Goal: Complete application form

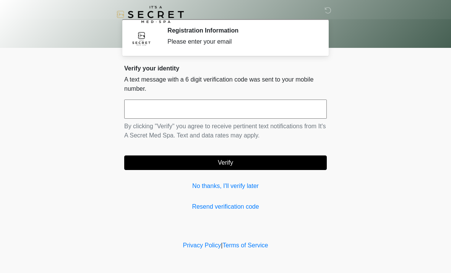
click at [308, 110] on input "text" at bounding box center [225, 108] width 203 height 19
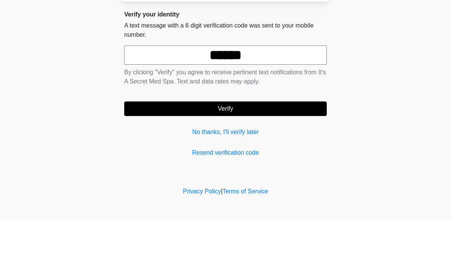
type input "******"
click at [307, 155] on button "Verify" at bounding box center [225, 162] width 203 height 15
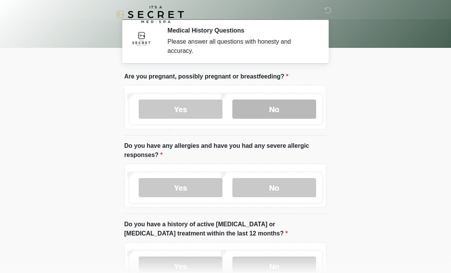
click at [303, 115] on label "No" at bounding box center [275, 108] width 84 height 19
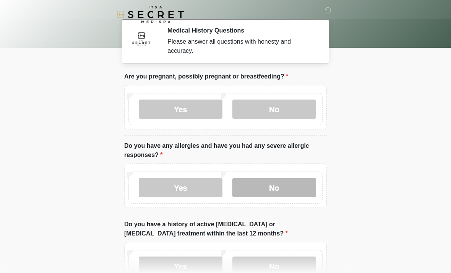
click at [296, 188] on label "No" at bounding box center [275, 187] width 84 height 19
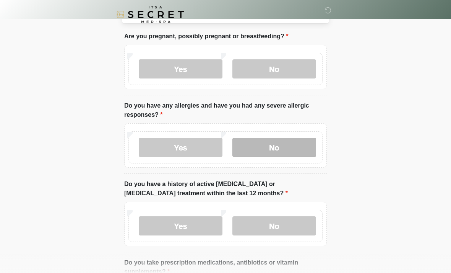
scroll to position [49, 0]
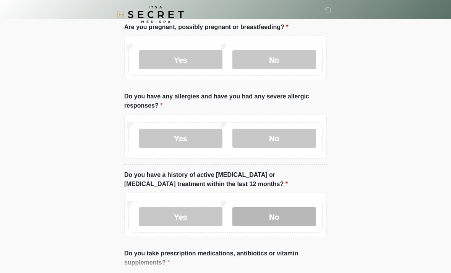
click at [305, 223] on label "No" at bounding box center [275, 216] width 84 height 19
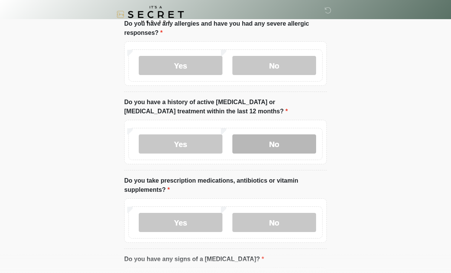
scroll to position [125, 0]
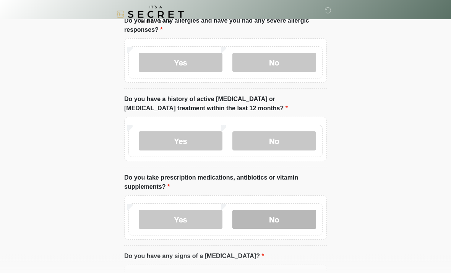
click at [307, 221] on label "No" at bounding box center [275, 219] width 84 height 19
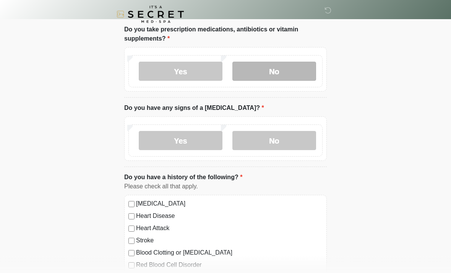
scroll to position [279, 0]
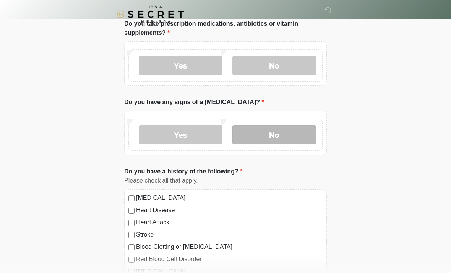
click at [305, 135] on label "No" at bounding box center [275, 134] width 84 height 19
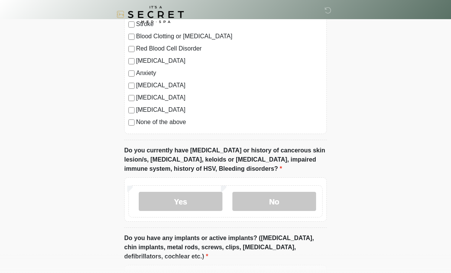
scroll to position [545, 0]
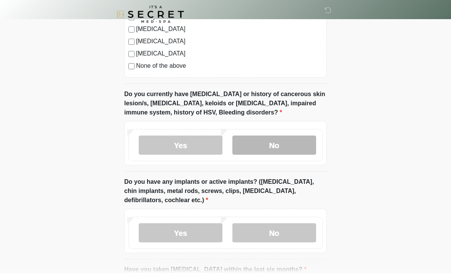
click at [296, 148] on label "No" at bounding box center [275, 145] width 84 height 19
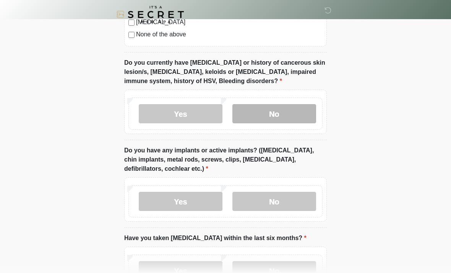
scroll to position [580, 0]
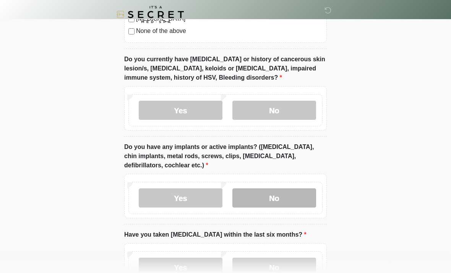
click at [305, 199] on label "No" at bounding box center [275, 197] width 84 height 19
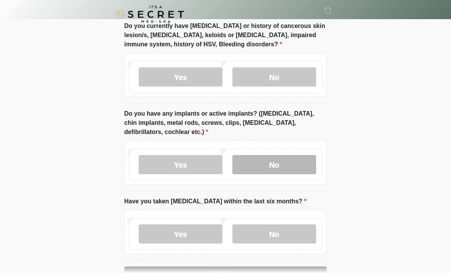
scroll to position [627, 0]
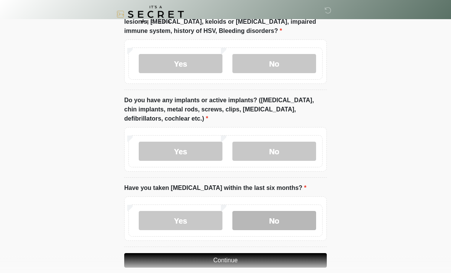
click at [299, 220] on label "No" at bounding box center [275, 220] width 84 height 19
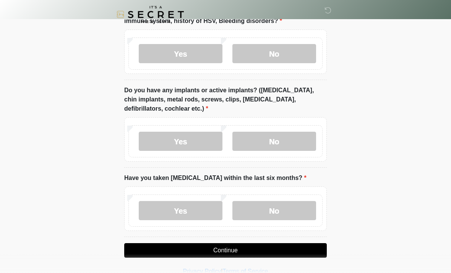
click at [296, 255] on button "Continue" at bounding box center [225, 250] width 203 height 15
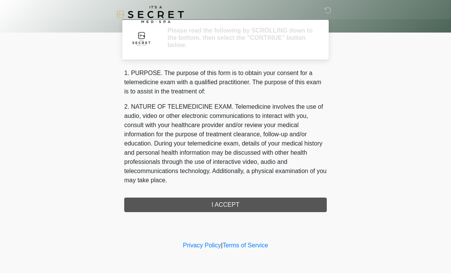
scroll to position [0, 0]
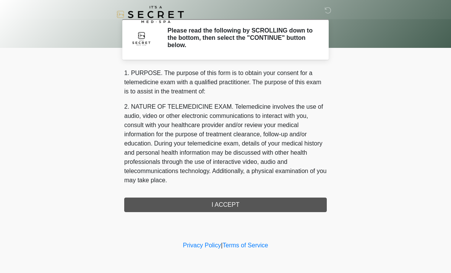
click at [306, 203] on div "1. PURPOSE. The purpose of this form is to obtain your consent for a telemedici…" at bounding box center [225, 139] width 203 height 143
click at [260, 209] on div "1. PURPOSE. The purpose of this form is to obtain your consent for a telemedici…" at bounding box center [225, 139] width 203 height 143
click at [229, 203] on div "1. PURPOSE. The purpose of this form is to obtain your consent for a telemedici…" at bounding box center [225, 139] width 203 height 143
click at [234, 210] on div "1. PURPOSE. The purpose of this form is to obtain your consent for a telemedici…" at bounding box center [225, 139] width 203 height 143
click at [236, 207] on div "1. PURPOSE. The purpose of this form is to obtain your consent for a telemedici…" at bounding box center [225, 139] width 203 height 143
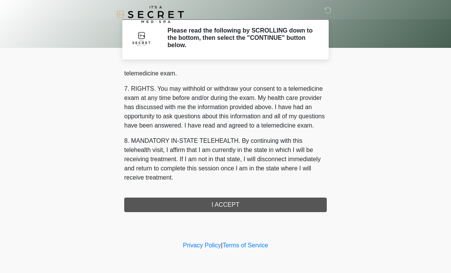
click at [148, 205] on div "1. PURPOSE. The purpose of this form is to obtain your consent for a telemedici…" at bounding box center [225, 139] width 203 height 143
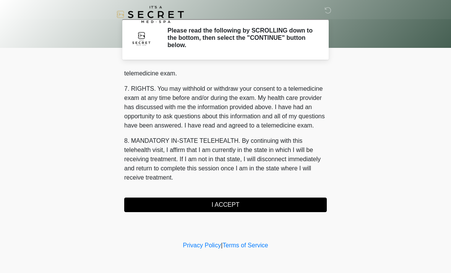
click at [184, 205] on button "I ACCEPT" at bounding box center [225, 204] width 203 height 15
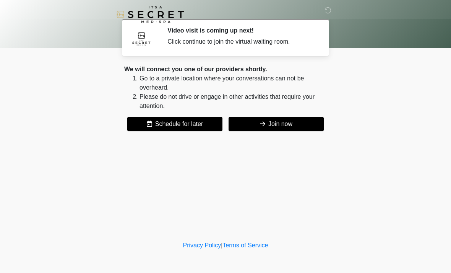
click at [241, 125] on button "Join now" at bounding box center [276, 124] width 95 height 15
